Goal: Information Seeking & Learning: Learn about a topic

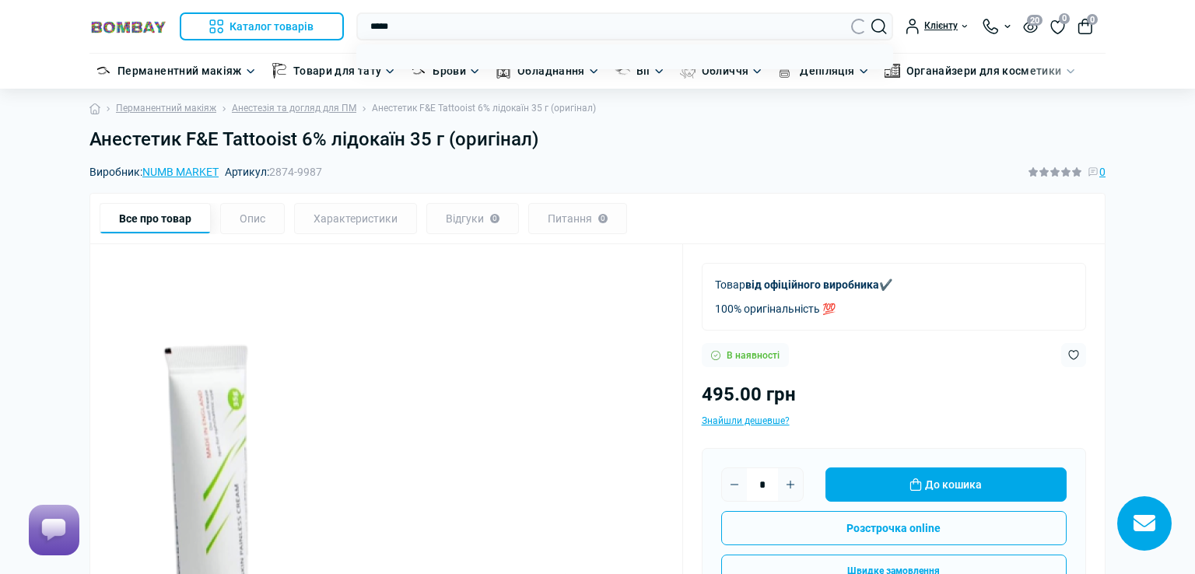
type input "*****"
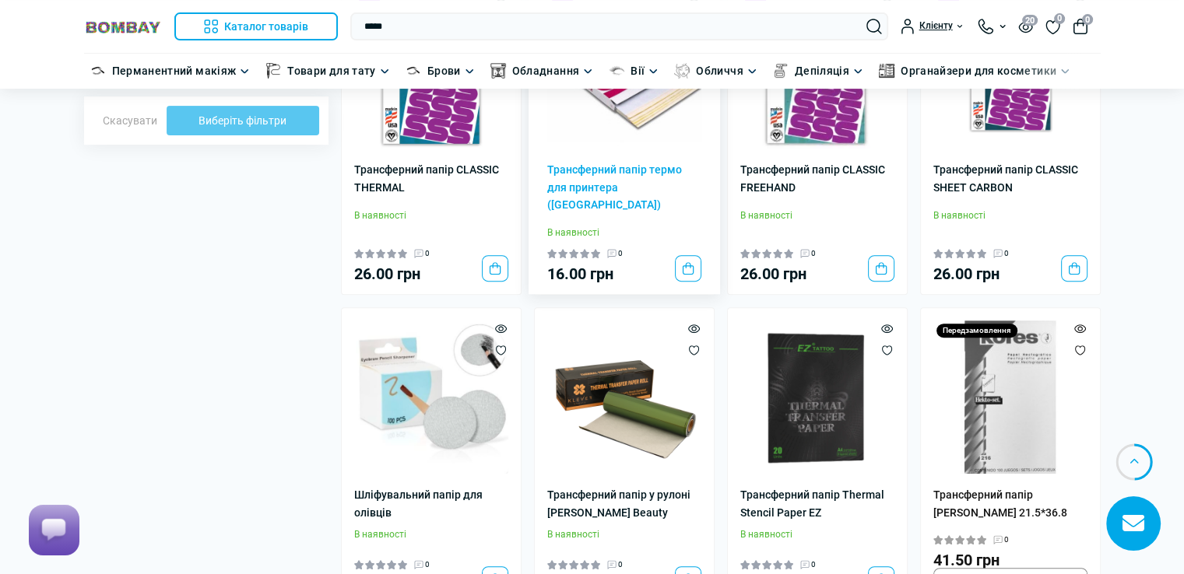
scroll to position [594, 0]
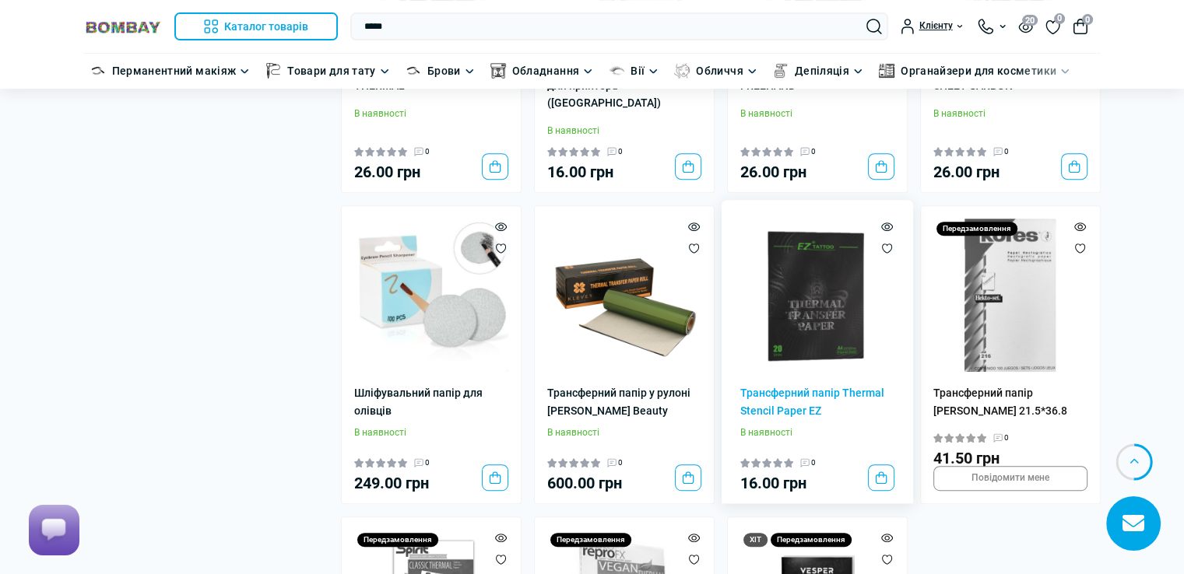
click at [846, 310] on img at bounding box center [817, 296] width 154 height 154
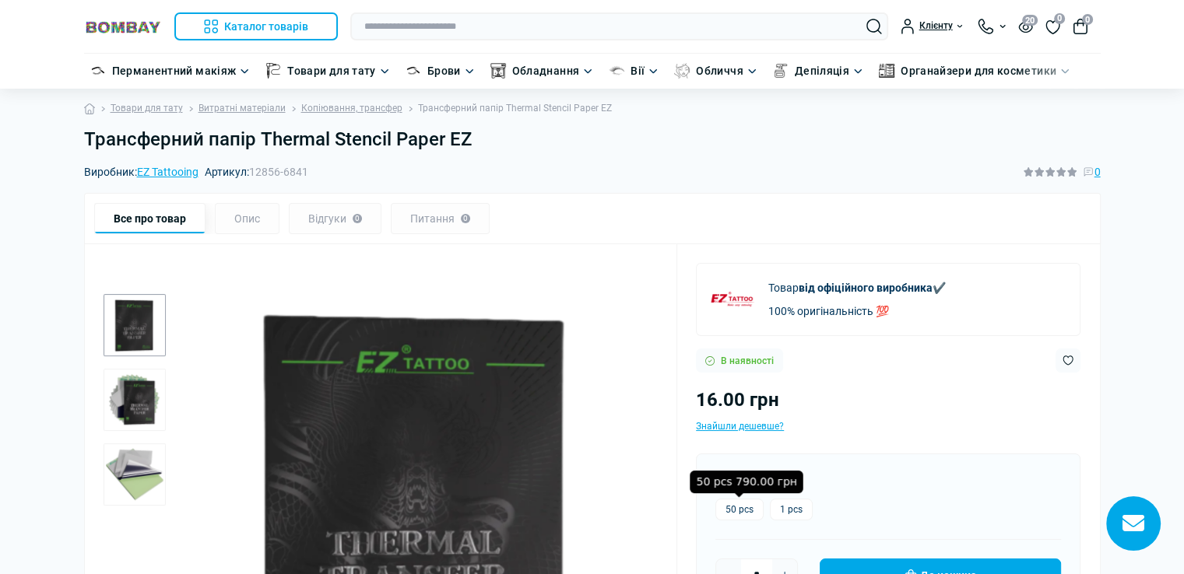
click at [746, 514] on label "50 pcs" at bounding box center [739, 510] width 48 height 22
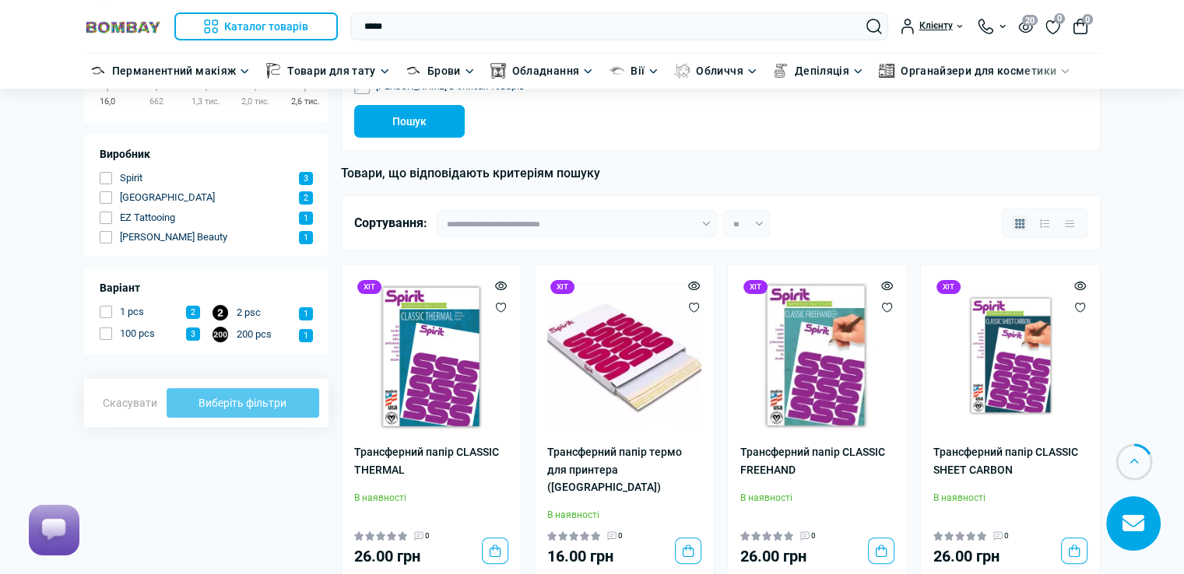
scroll to position [205, 0]
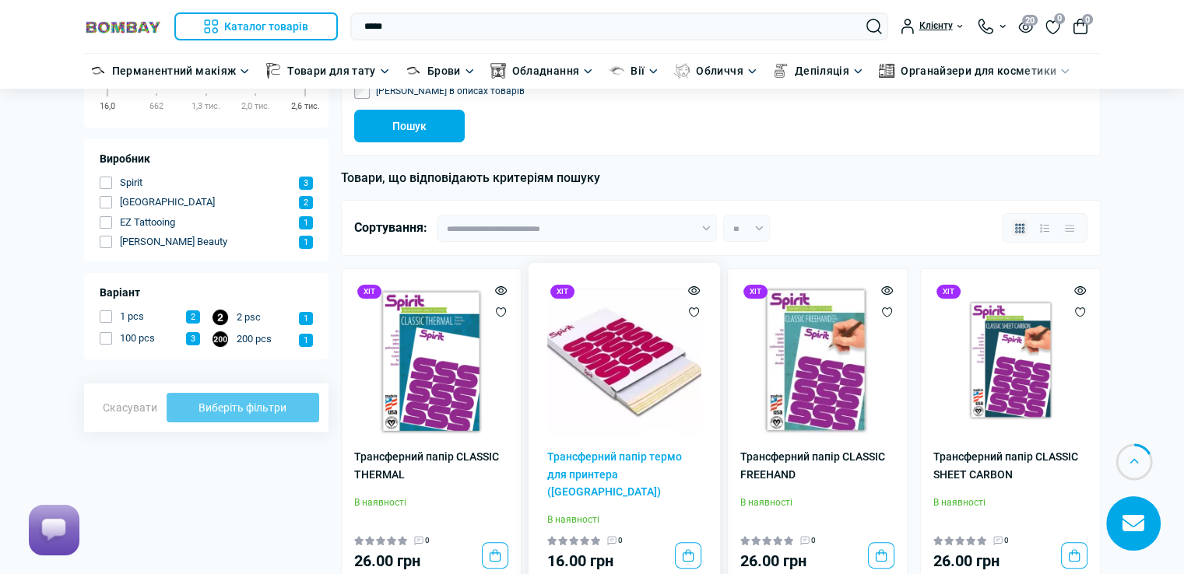
click at [644, 359] on img at bounding box center [624, 359] width 154 height 154
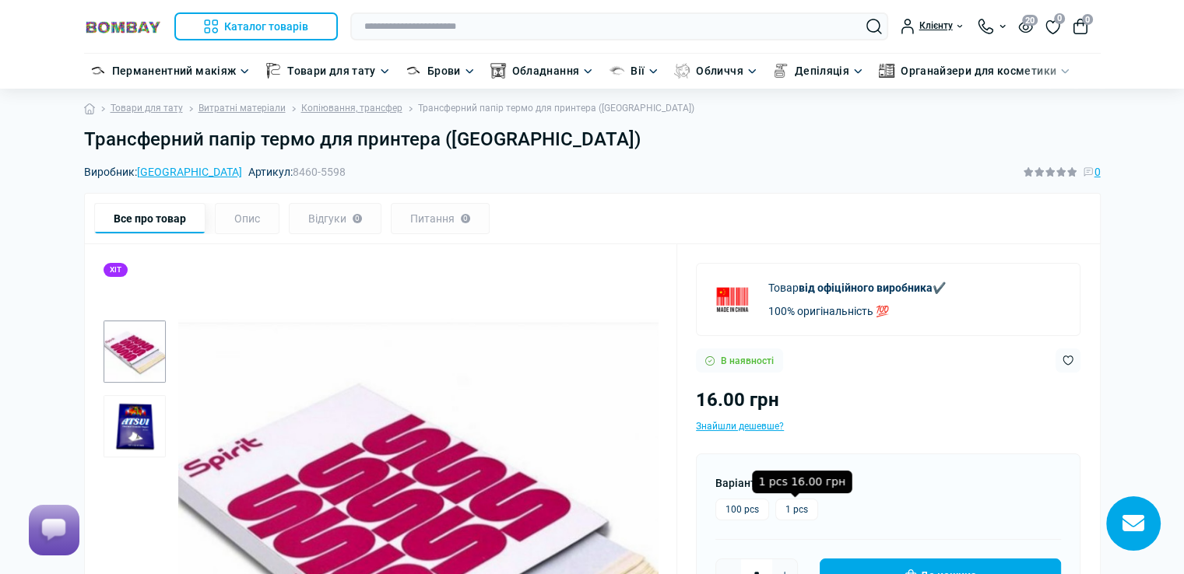
click at [797, 512] on label "1 pcs" at bounding box center [796, 510] width 43 height 22
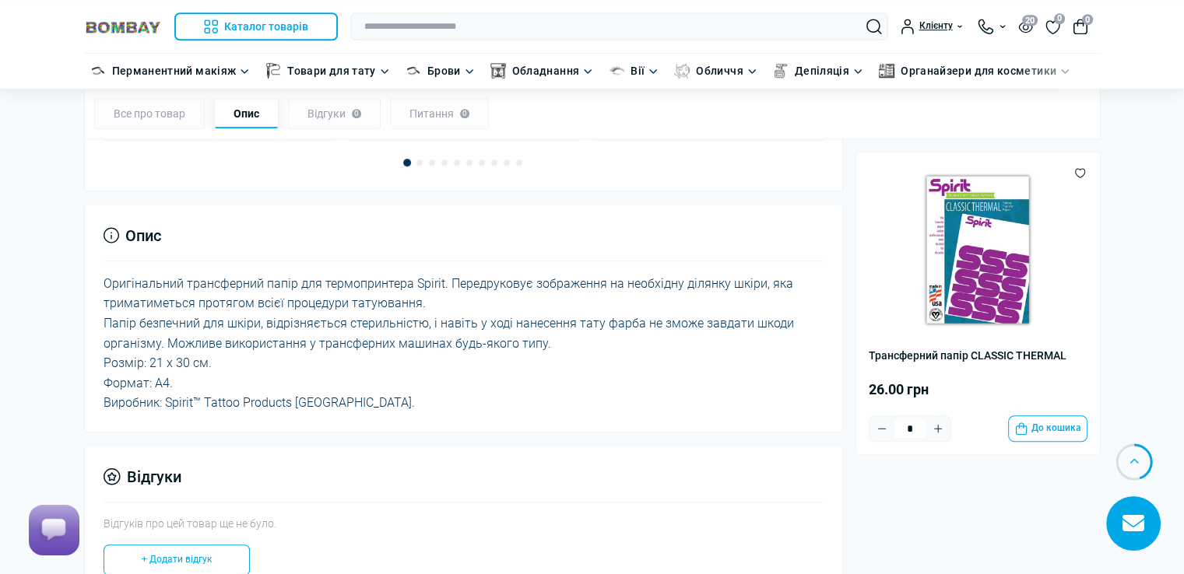
scroll to position [1167, 0]
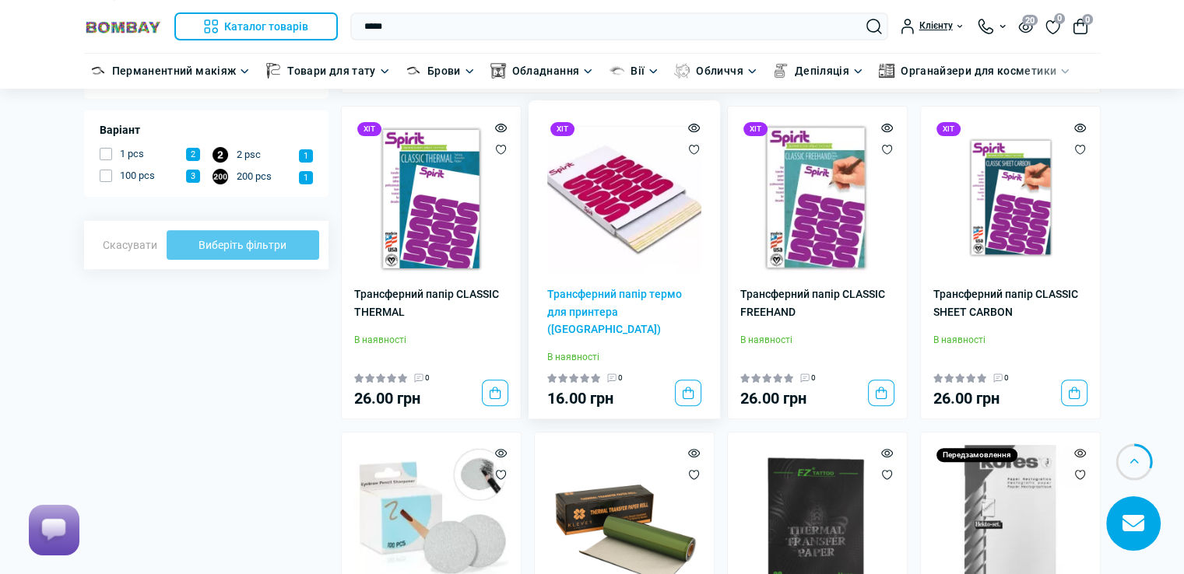
scroll to position [360, 0]
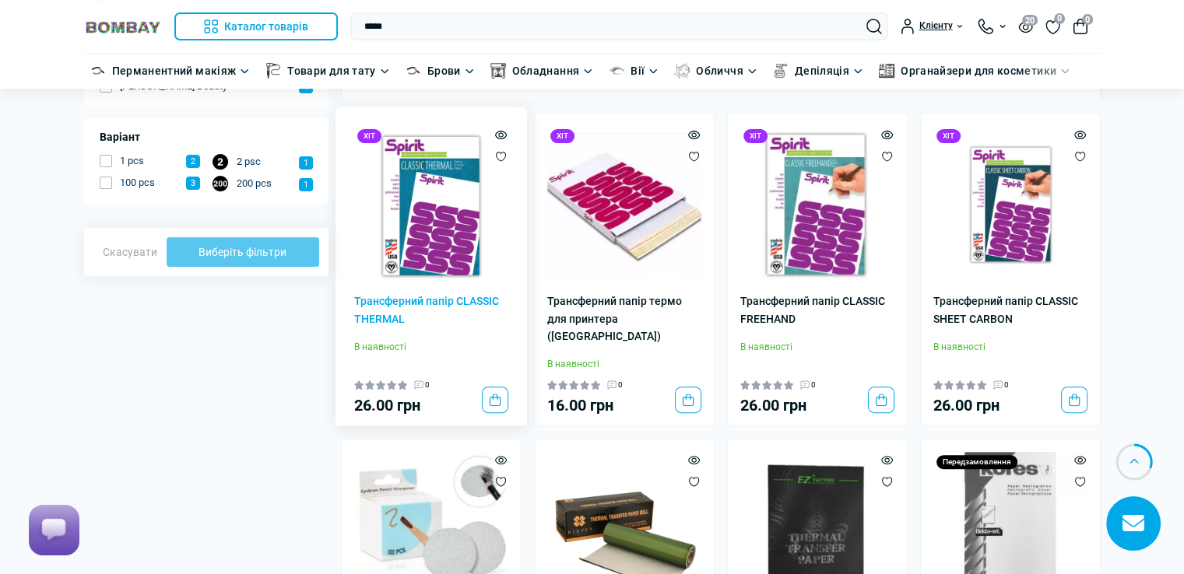
click at [430, 226] on img at bounding box center [431, 203] width 154 height 154
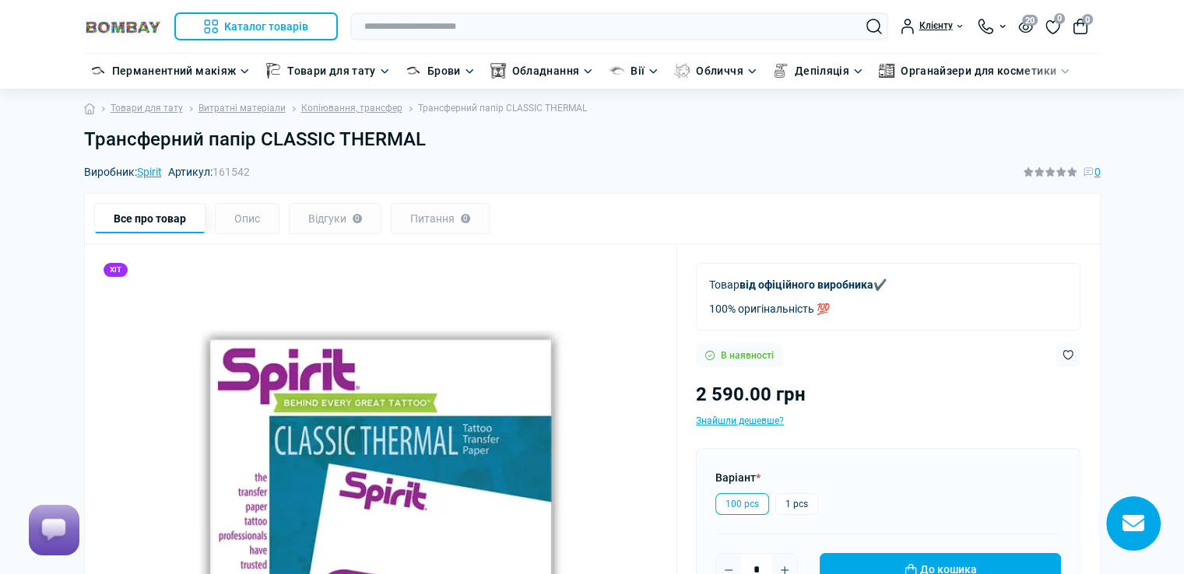
click at [423, 141] on h1 "Трансферний папір CLASSIC THERMAL" at bounding box center [592, 139] width 1016 height 23
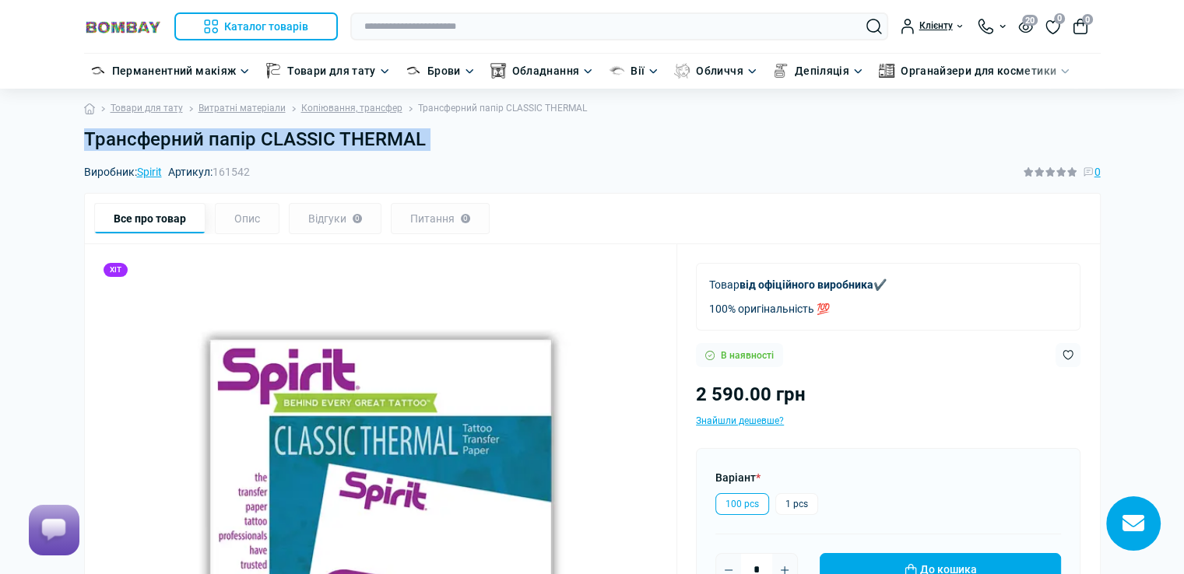
click at [423, 141] on h1 "Трансферний папір CLASSIC THERMAL" at bounding box center [592, 139] width 1016 height 23
copy main "Трансферний папір CLASSIC THERMAL"
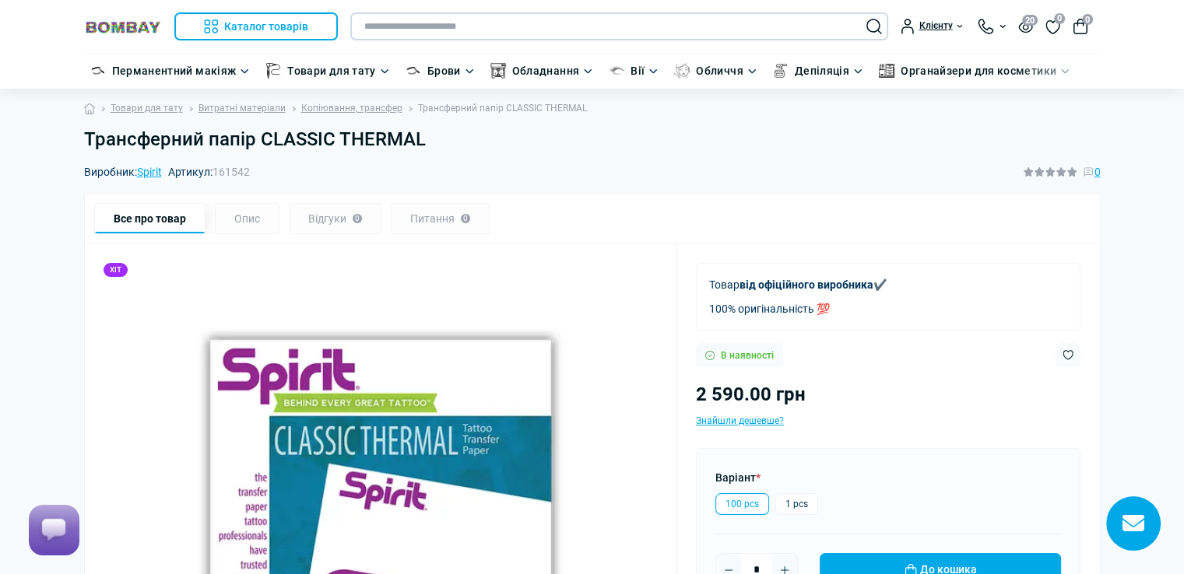
click at [499, 21] on input "text" at bounding box center [619, 26] width 538 height 28
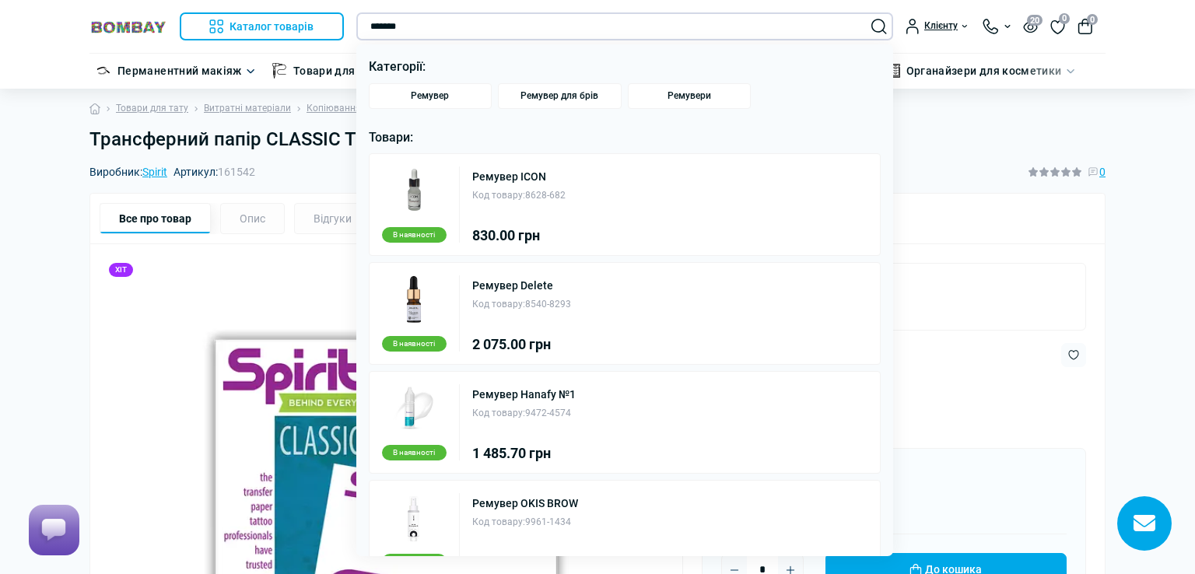
type input "*******"
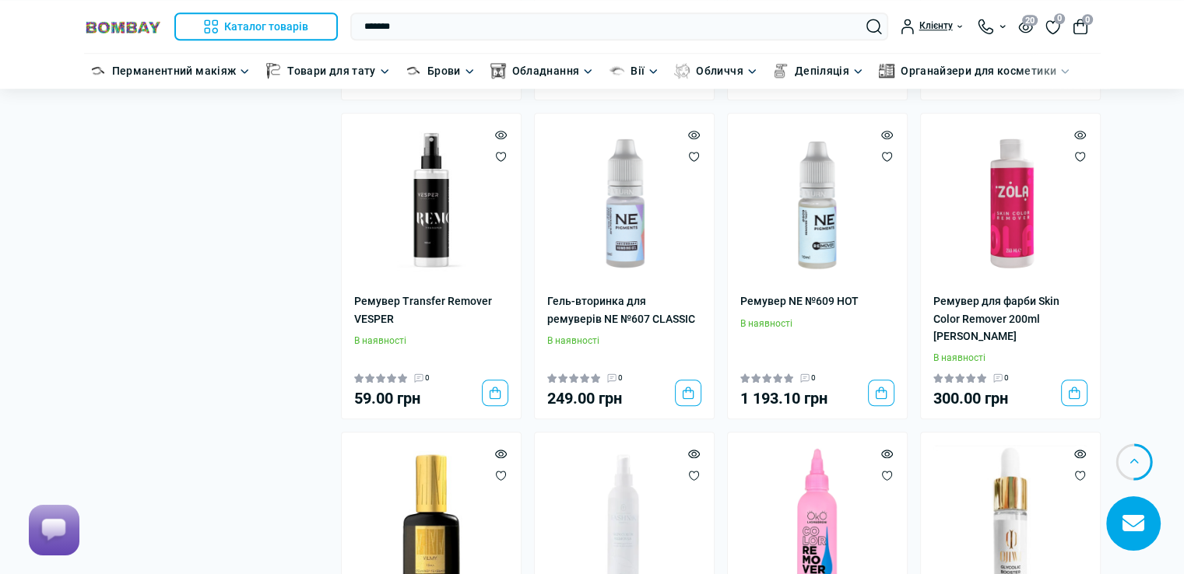
scroll to position [1790, 0]
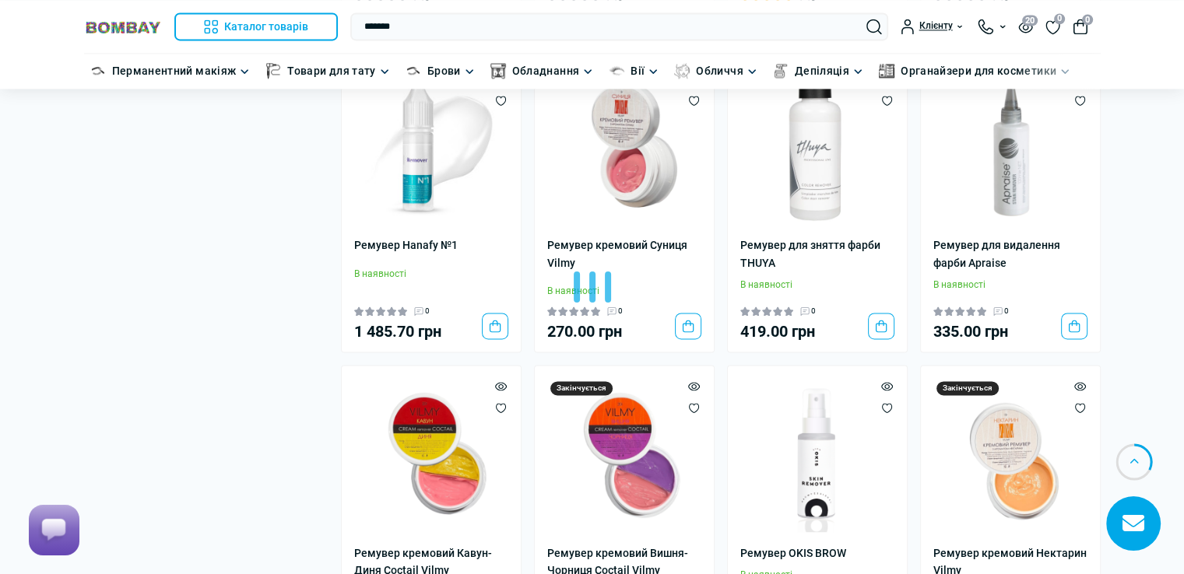
scroll to position [1790, 0]
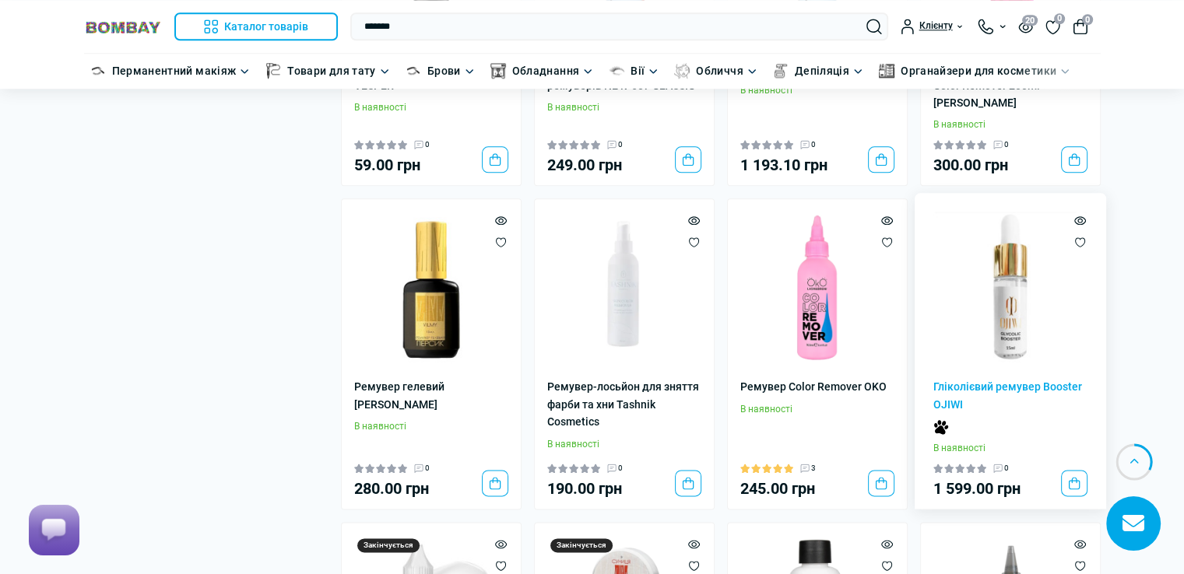
click at [1013, 313] on img at bounding box center [1010, 289] width 154 height 154
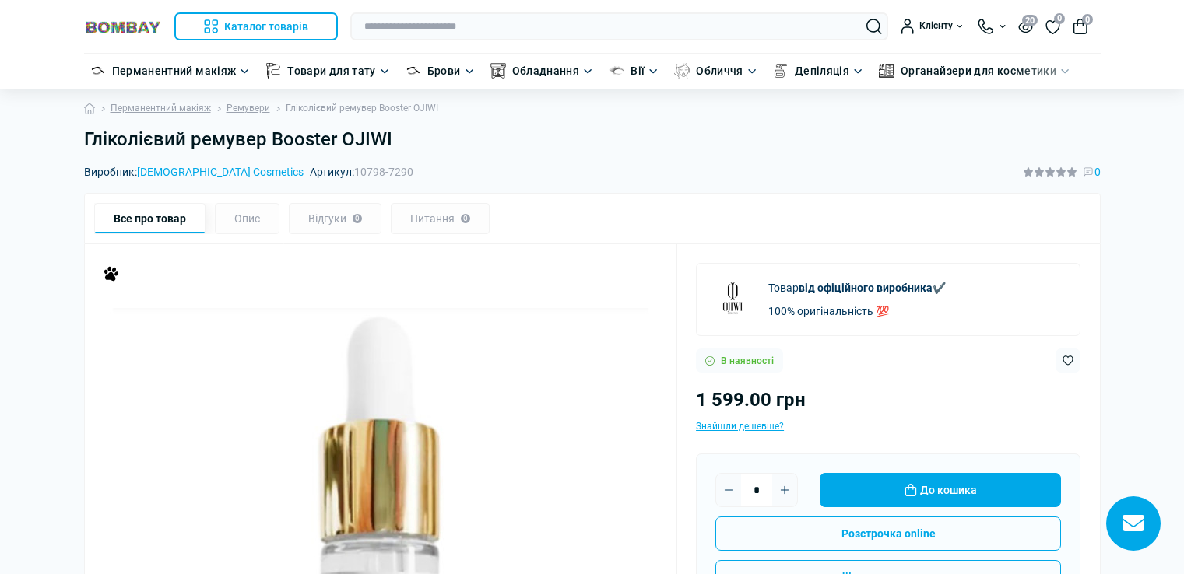
click at [395, 137] on h1 "Гліколієвий ремувер Booster OJIWI" at bounding box center [592, 139] width 1016 height 23
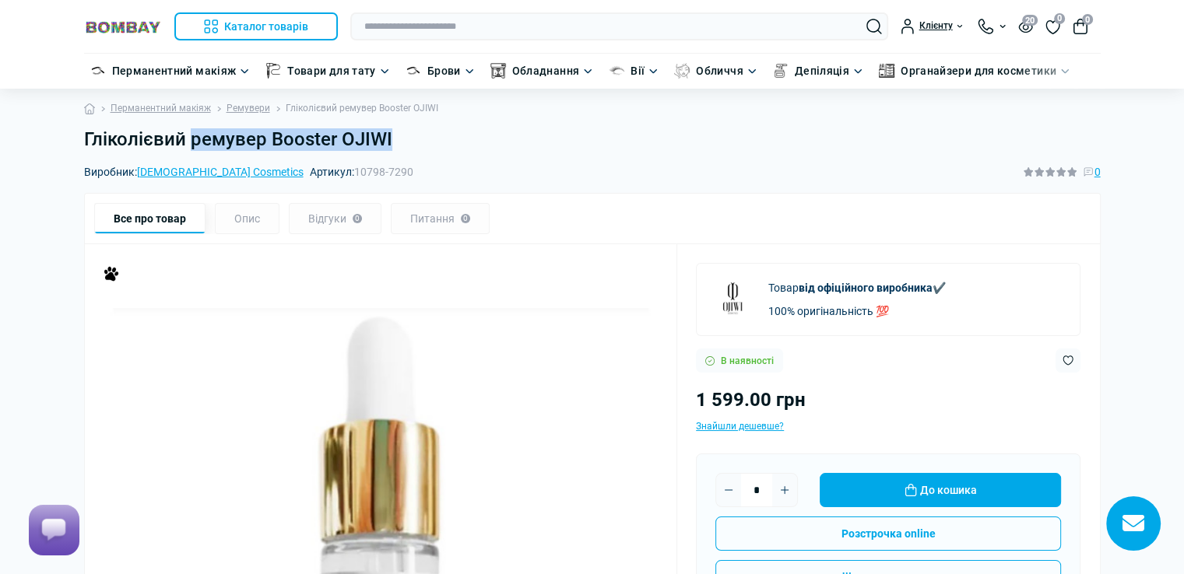
drag, startPoint x: 191, startPoint y: 141, endPoint x: 440, endPoint y: 139, distance: 249.8
click at [440, 139] on h1 "Гліколієвий ремувер Booster OJIWI" at bounding box center [592, 139] width 1016 height 23
copy h1 "ремувер Booster OJIWI"
click at [493, 20] on input "text" at bounding box center [619, 26] width 538 height 28
paste input "**********"
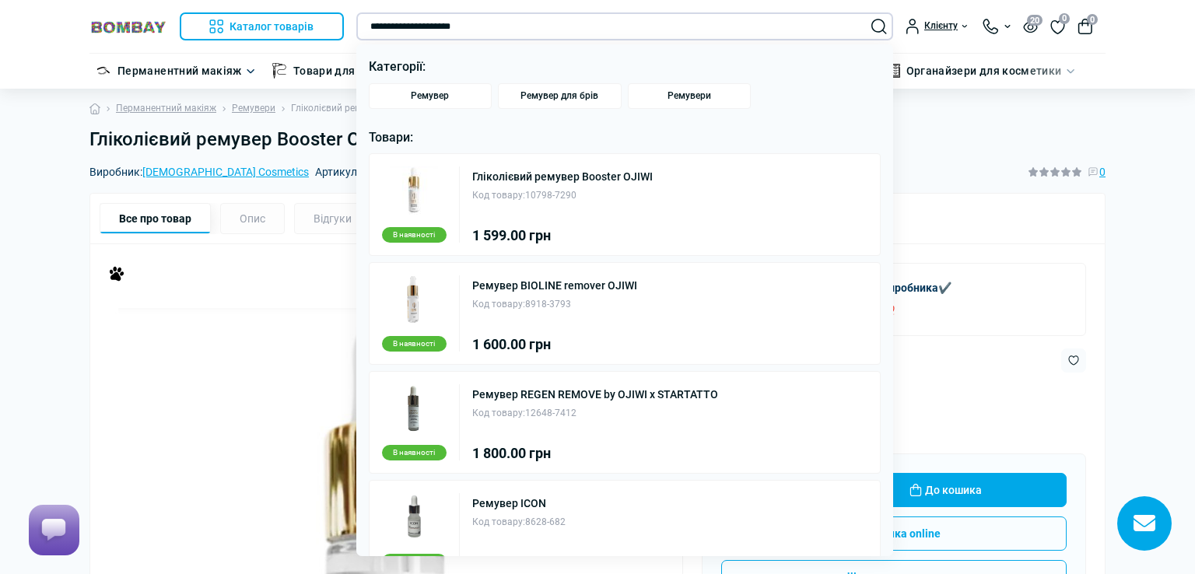
click at [439, 25] on input "**********" at bounding box center [625, 26] width 538 height 28
type input "**********"
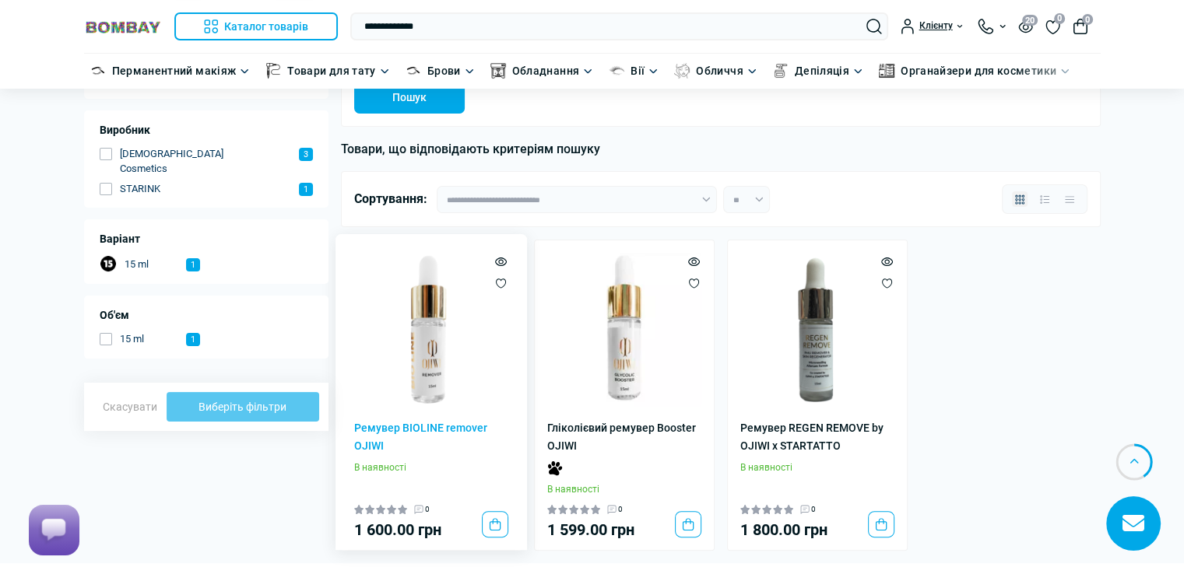
click at [450, 349] on img at bounding box center [431, 330] width 154 height 154
